Goal: Information Seeking & Learning: Learn about a topic

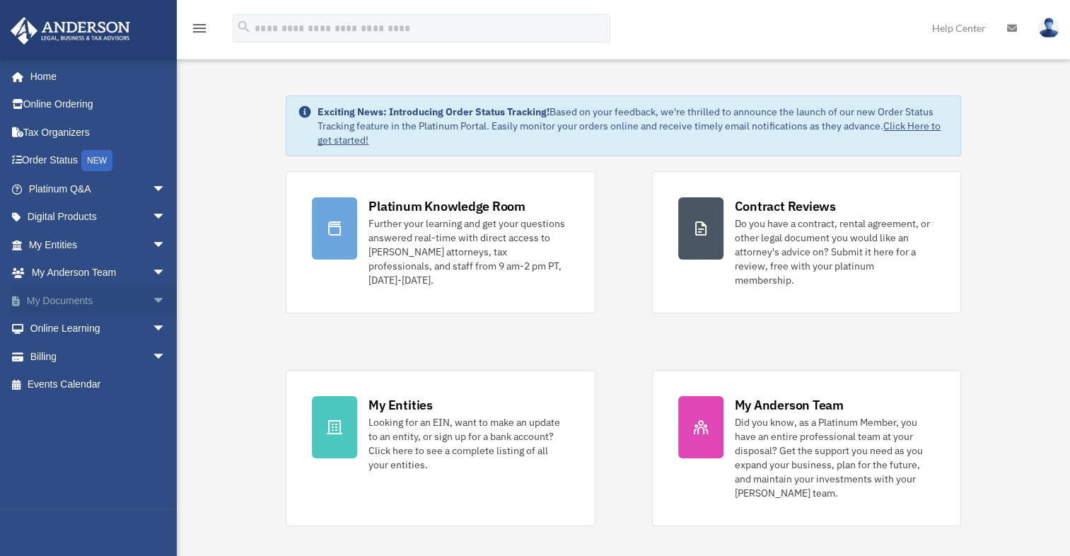
click at [59, 296] on link "My Documents arrow_drop_down" at bounding box center [98, 300] width 177 height 28
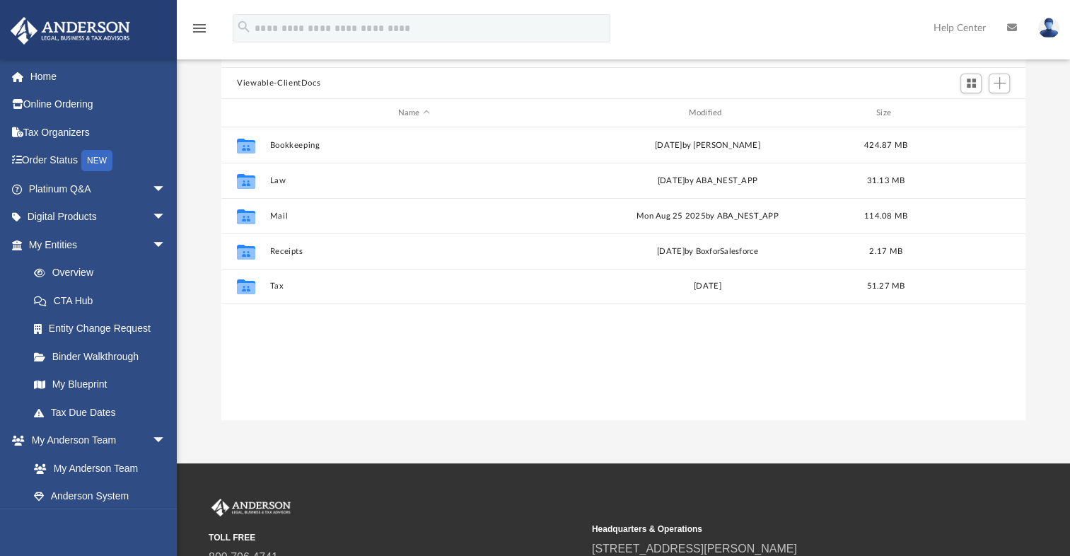
scroll to position [128, 0]
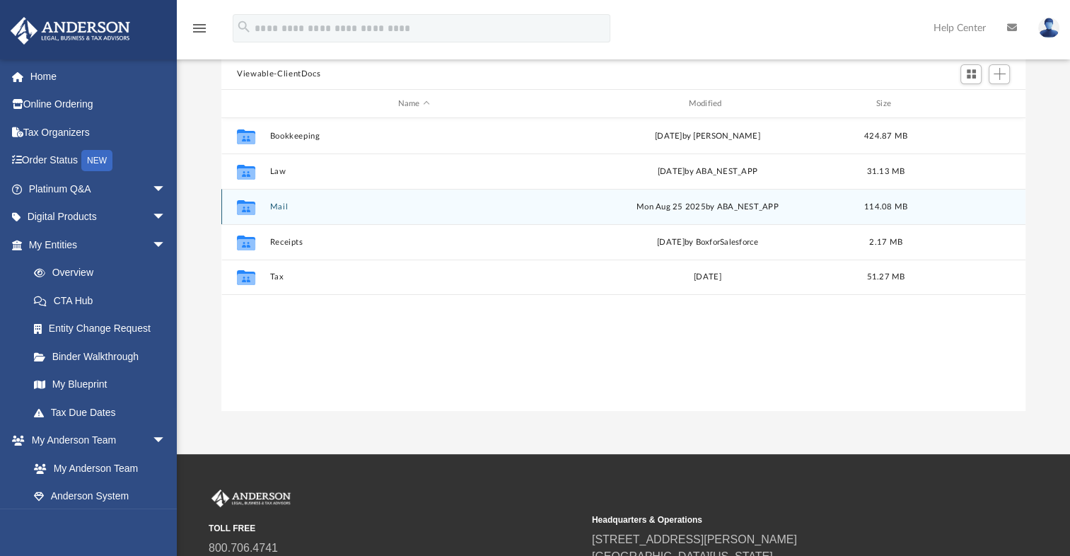
click at [281, 209] on button "Mail" at bounding box center [414, 206] width 288 height 9
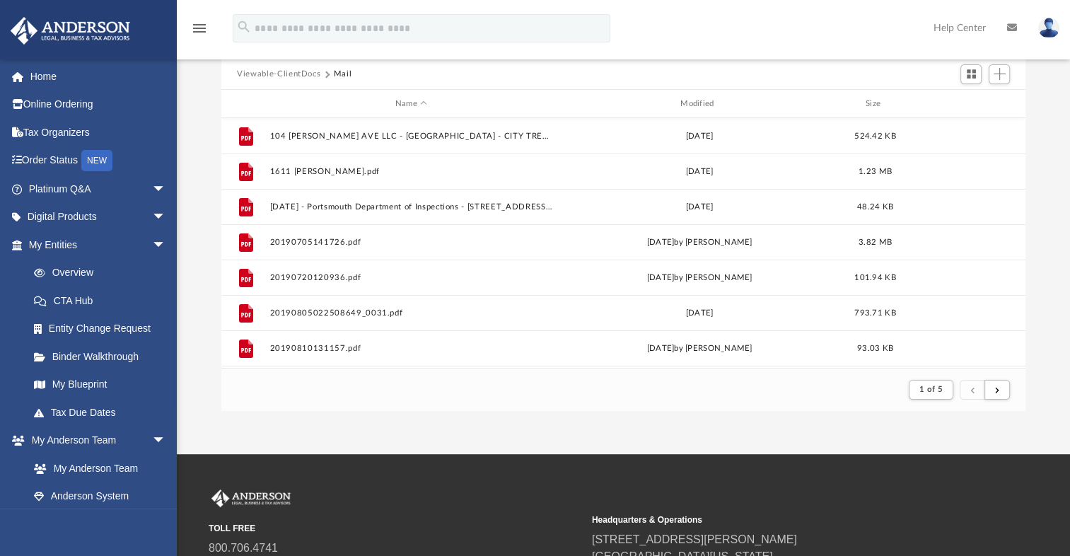
scroll to position [53, 0]
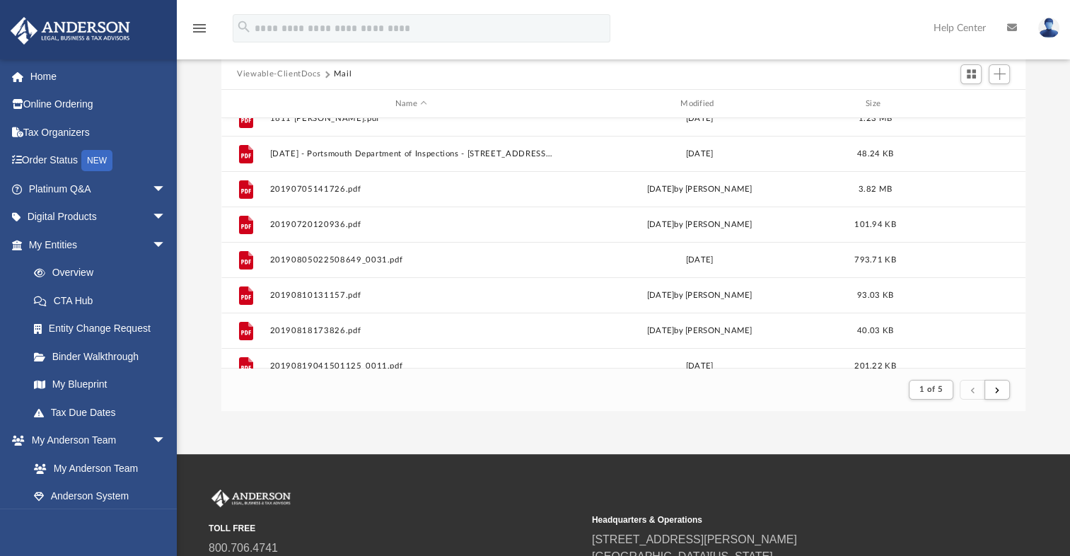
click at [1010, 392] on div "1 of 5" at bounding box center [958, 389] width 107 height 26
click at [1003, 392] on button "submit" at bounding box center [996, 390] width 25 height 21
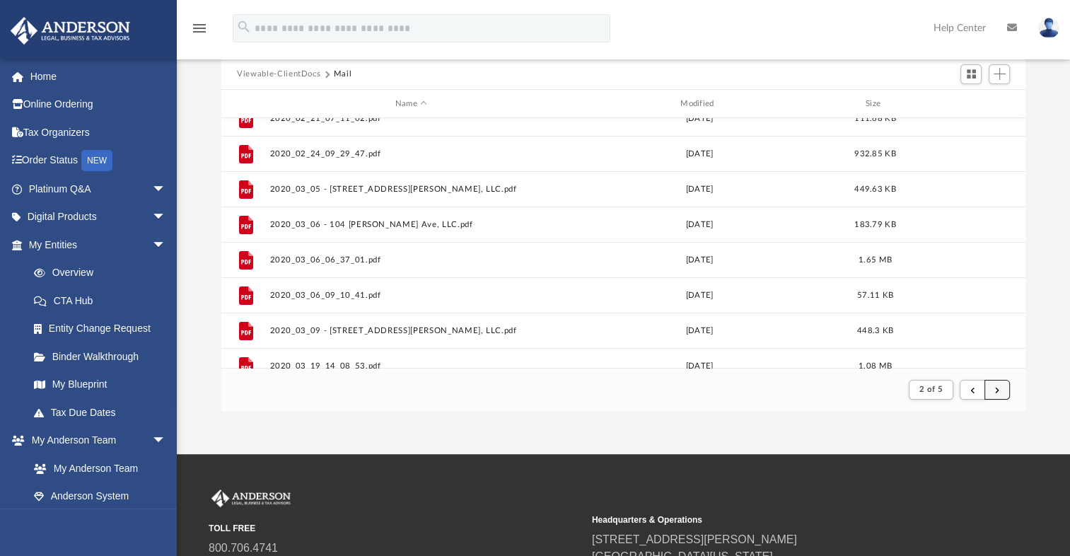
click at [995, 393] on button "submit" at bounding box center [996, 390] width 25 height 21
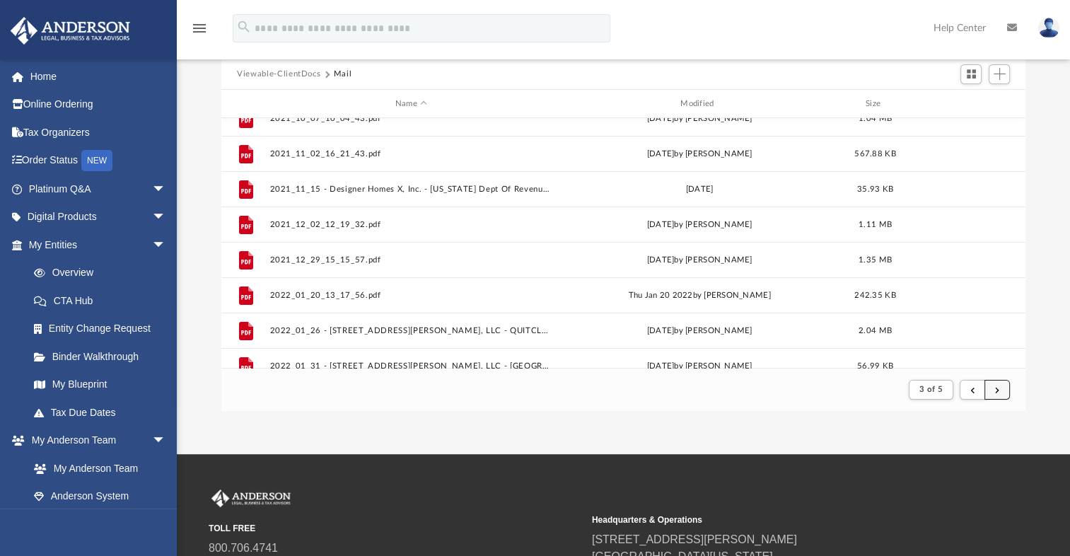
click at [993, 389] on button "submit" at bounding box center [996, 390] width 25 height 21
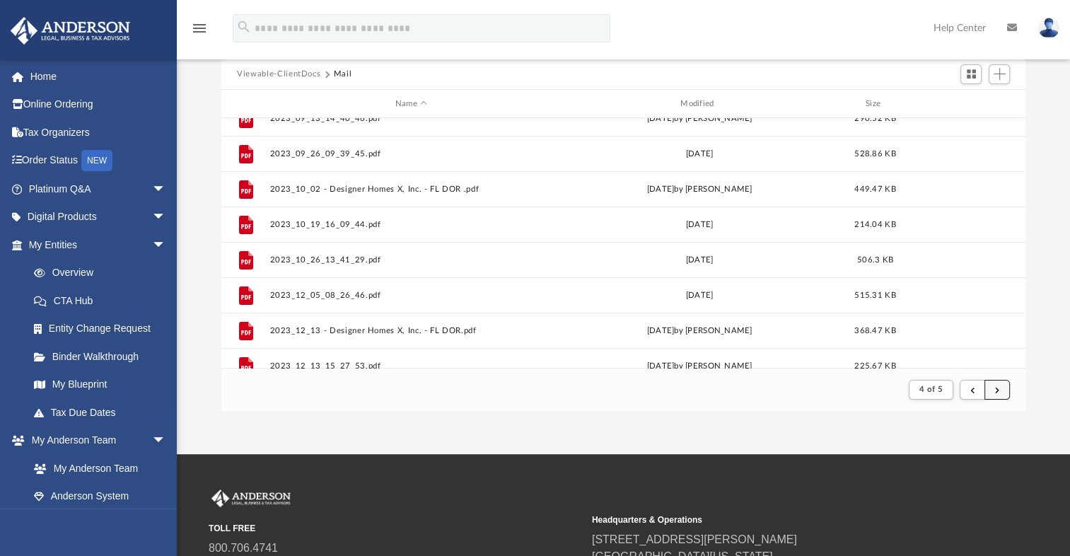
click at [993, 389] on button "submit" at bounding box center [996, 390] width 25 height 21
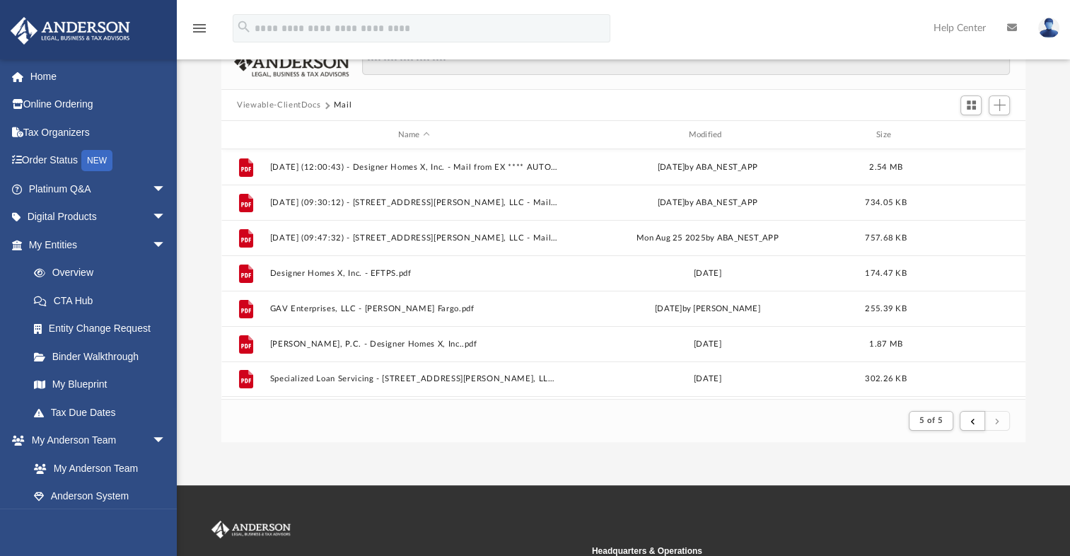
scroll to position [98, 0]
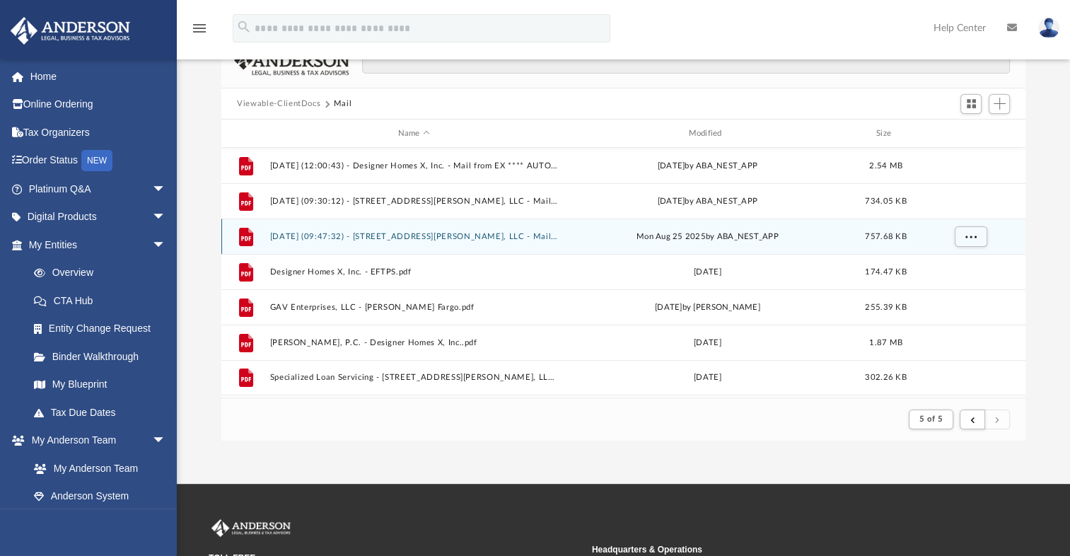
click at [449, 232] on button "[DATE] (09:47:32) - [STREET_ADDRESS][PERSON_NAME], LLC - Mail.pdf" at bounding box center [414, 236] width 288 height 9
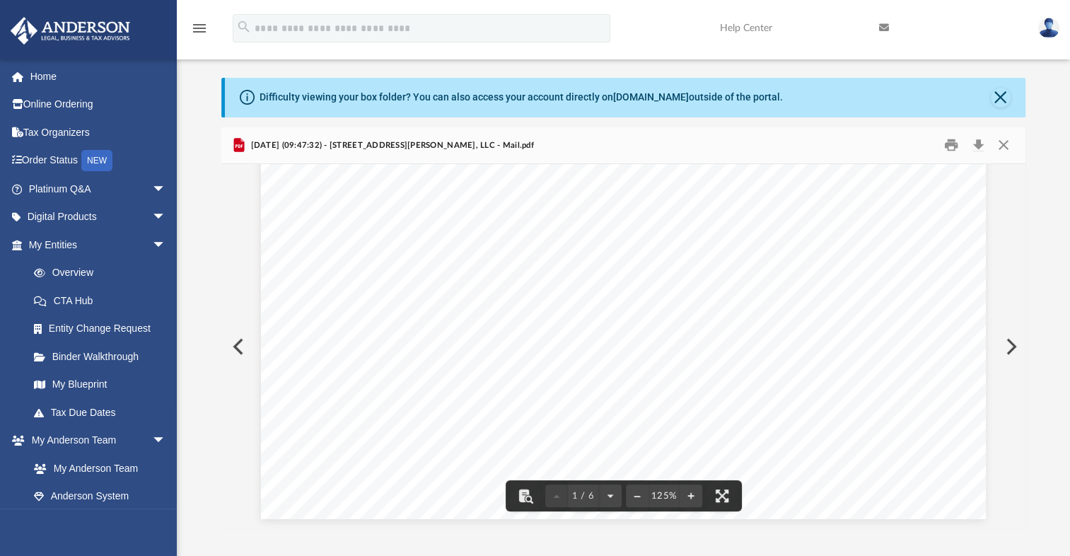
scroll to position [9, 0]
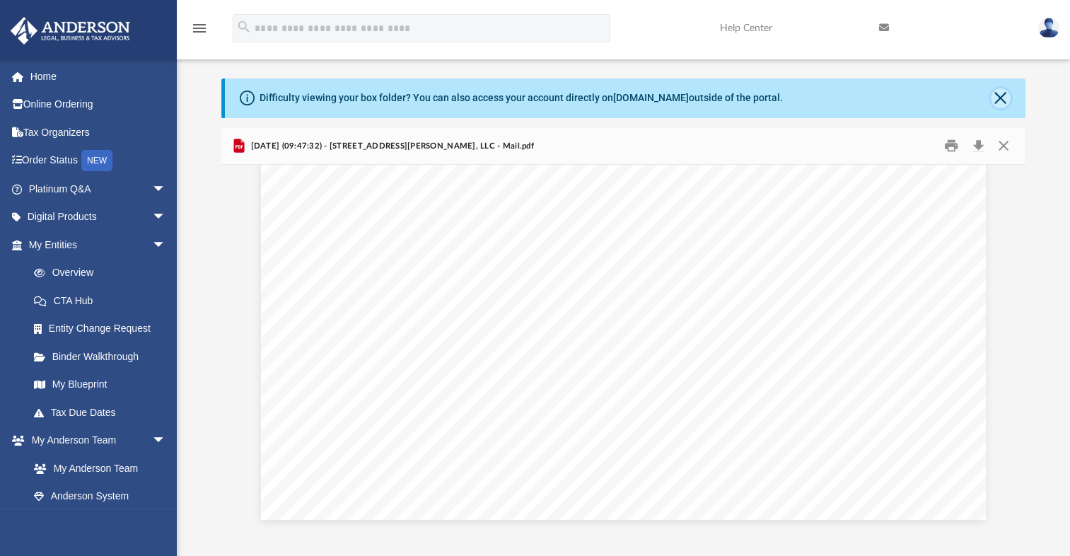
click at [1001, 98] on button "Close" at bounding box center [1001, 98] width 20 height 20
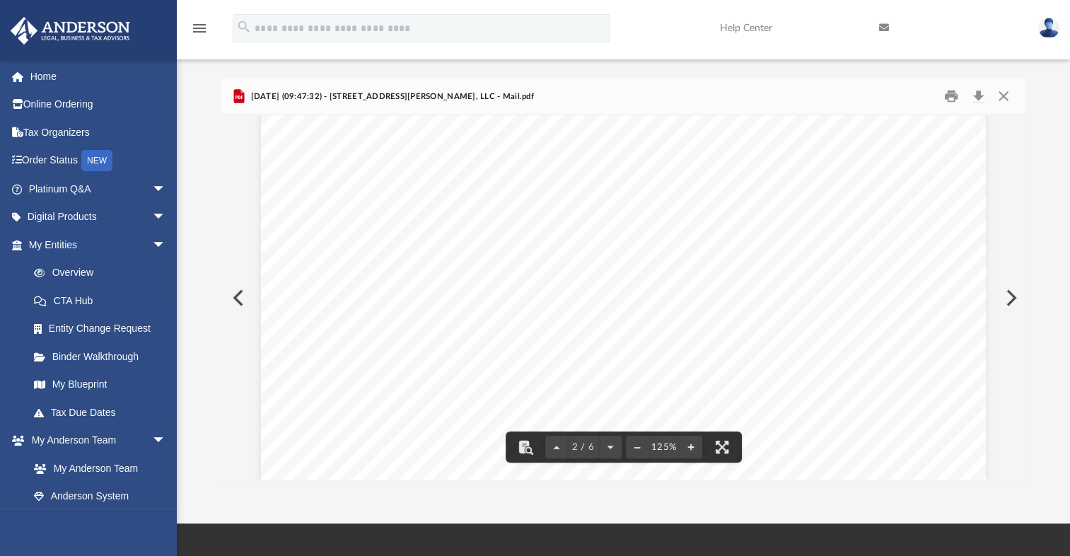
scroll to position [0, 0]
click at [1001, 100] on button "Close" at bounding box center [1002, 97] width 25 height 22
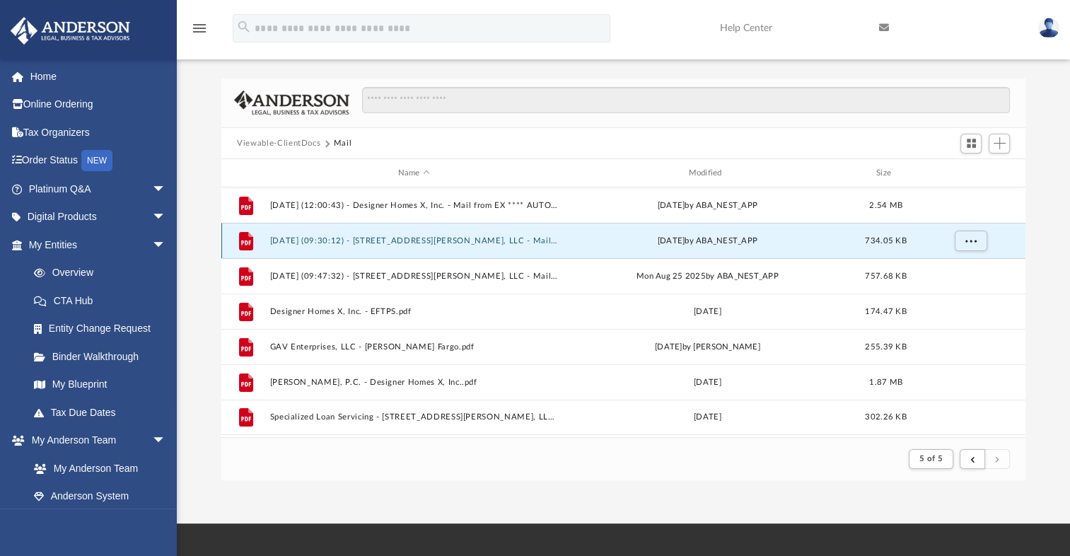
click at [441, 237] on button "[DATE] (09:30:12) - [STREET_ADDRESS][PERSON_NAME], LLC - Mail from Shellpoint M…" at bounding box center [414, 240] width 288 height 9
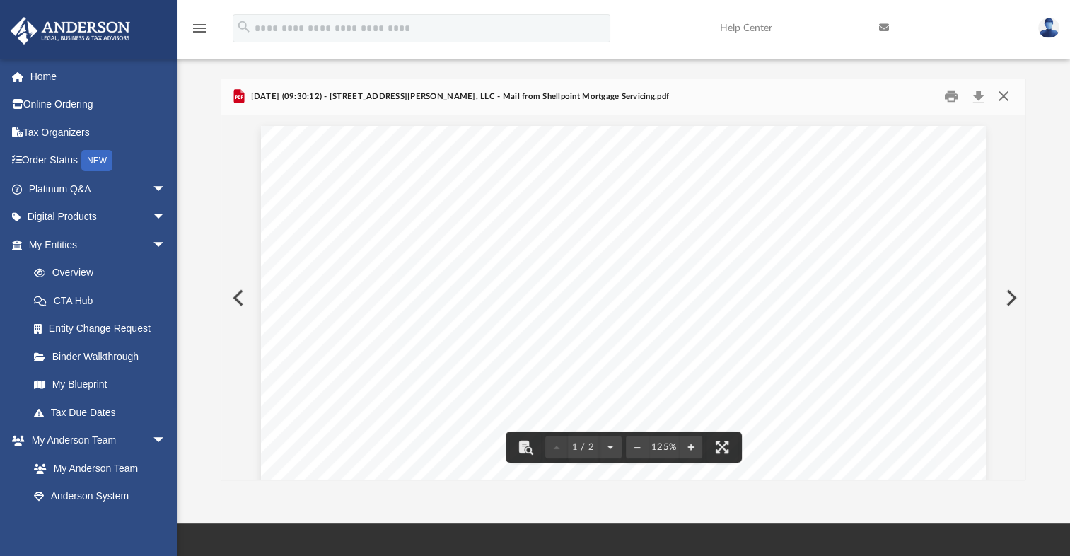
click at [998, 91] on button "Close" at bounding box center [1002, 97] width 25 height 22
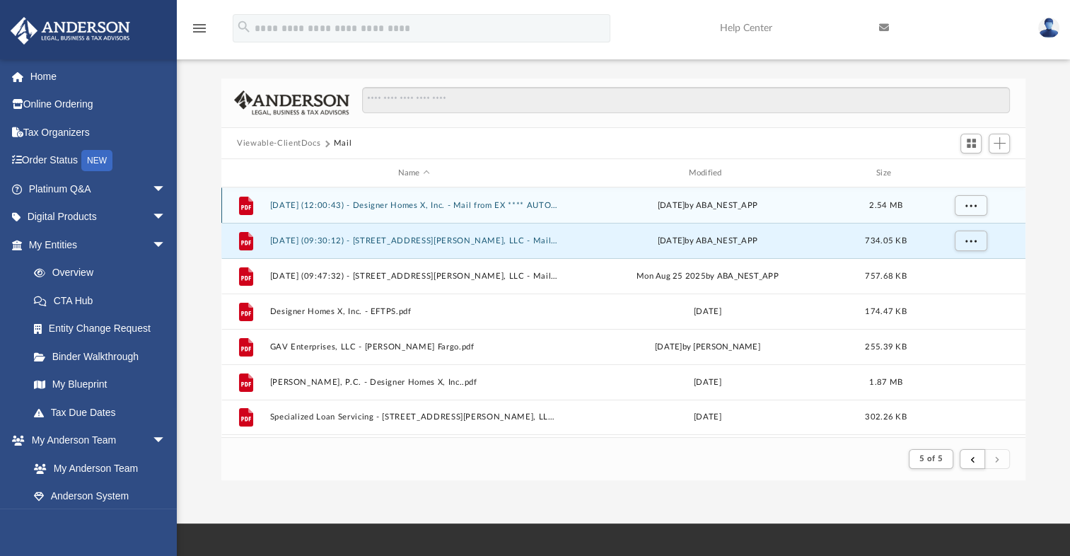
click at [700, 201] on div "[DATE] by ABA_NEST_APP" at bounding box center [707, 205] width 288 height 13
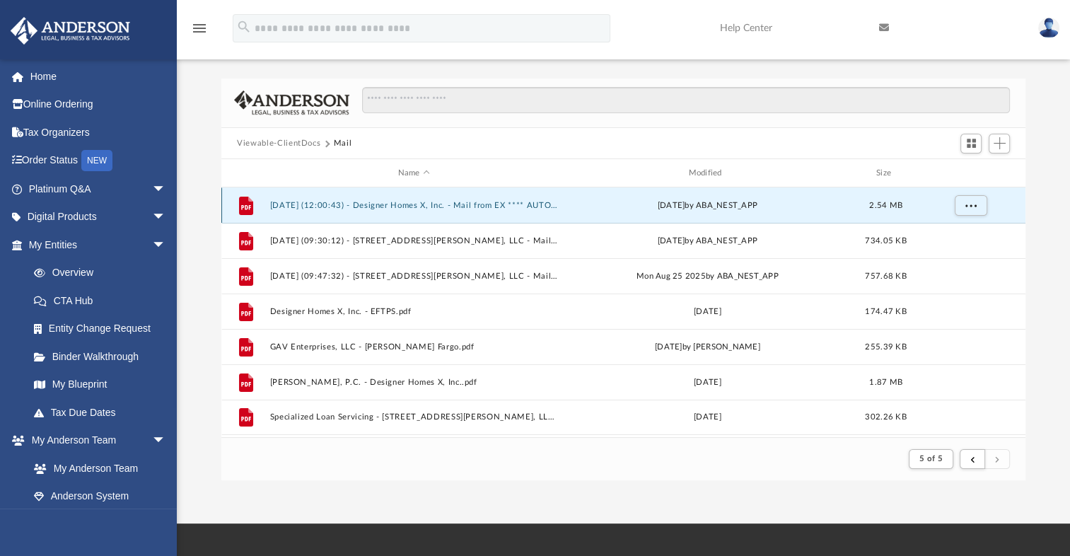
click at [503, 203] on button "[DATE] (12:00:43) - Designer Homes X, Inc. - Mail from EX **** AUTO ** ALL FOR …" at bounding box center [414, 205] width 288 height 9
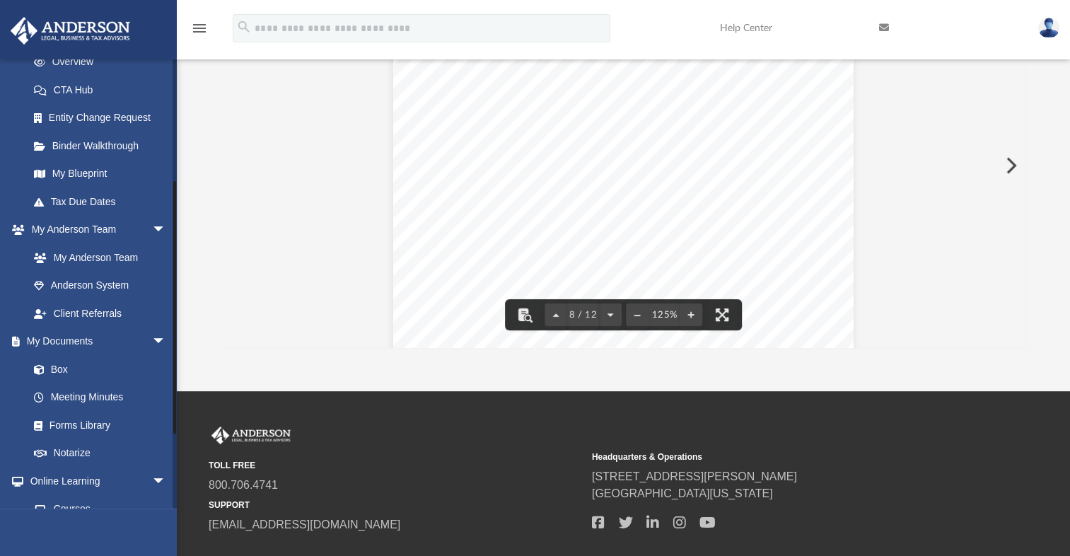
scroll to position [243, 0]
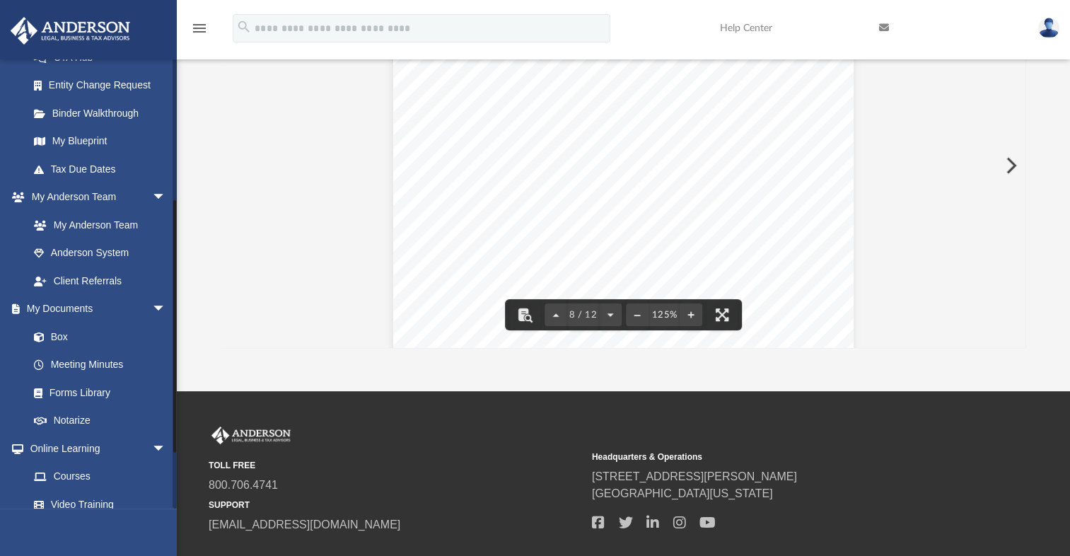
drag, startPoint x: 175, startPoint y: 207, endPoint x: 171, endPoint y: 349, distance: 141.4
click at [171, 349] on div "[EMAIL_ADDRESS][DOMAIN_NAME] Sign Out [EMAIL_ADDRESS][DOMAIN_NAME] Home Online …" at bounding box center [88, 284] width 177 height 450
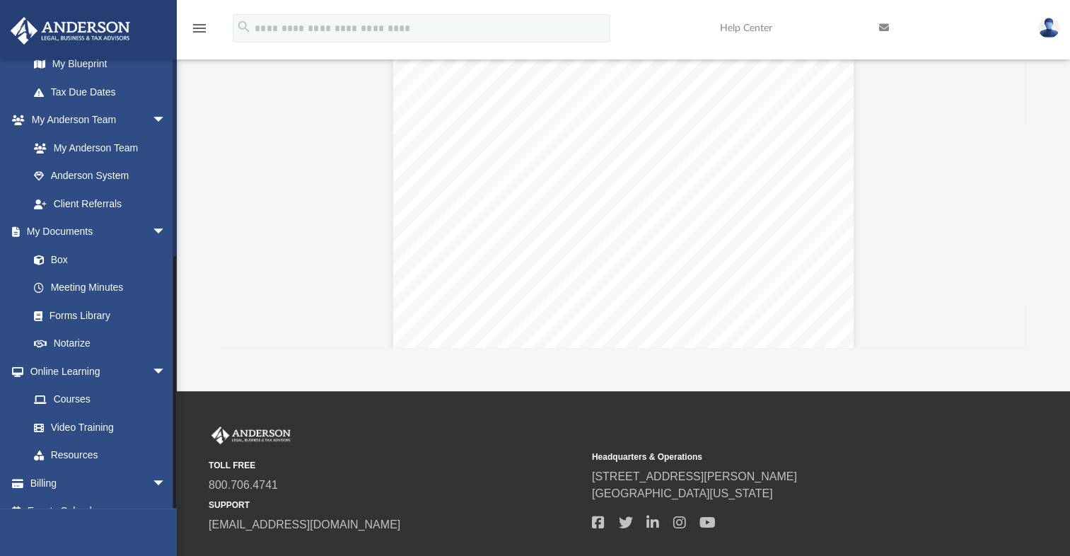
scroll to position [339, 0]
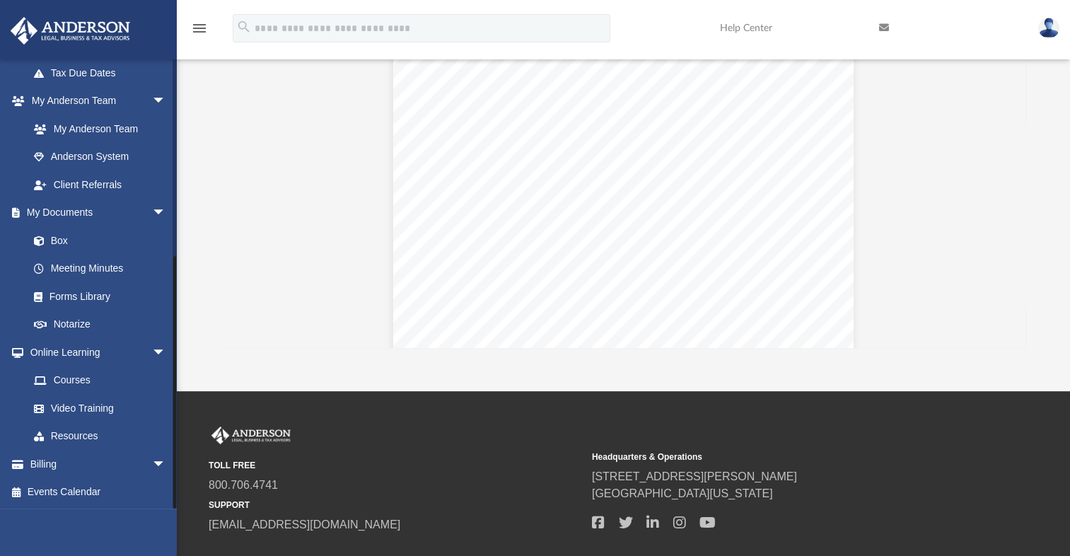
drag, startPoint x: 175, startPoint y: 296, endPoint x: 177, endPoint y: 399, distance: 102.5
click at [177, 399] on div "menu search Site Menu add [EMAIL_ADDRESS][DOMAIN_NAME] My Profile Reset Passwor…" at bounding box center [535, 251] width 1070 height 785
click at [30, 462] on link "Billing arrow_drop_down" at bounding box center [98, 464] width 177 height 28
click at [77, 468] on link "Billing arrow_drop_down" at bounding box center [98, 464] width 177 height 28
click at [152, 462] on span "arrow_drop_down" at bounding box center [166, 464] width 28 height 29
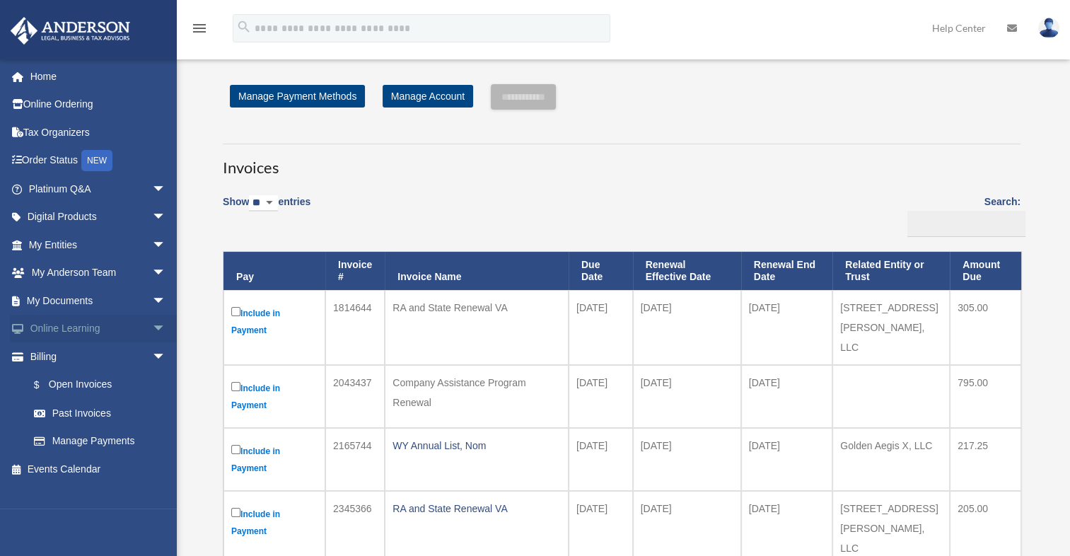
click at [152, 327] on span "arrow_drop_down" at bounding box center [166, 329] width 28 height 29
click at [109, 356] on link "Courses" at bounding box center [104, 356] width 168 height 28
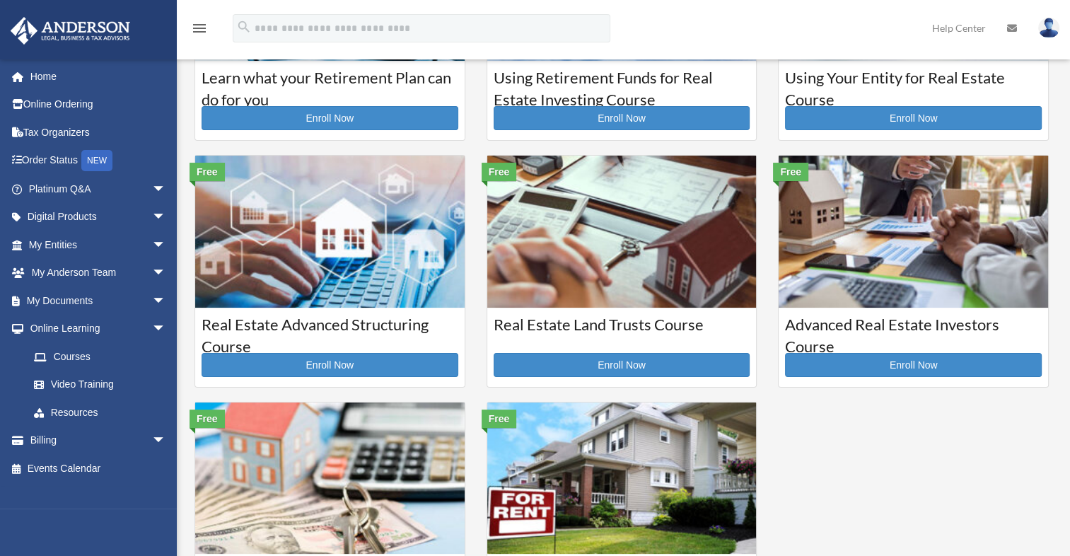
scroll to position [179, 0]
